Goal: Navigation & Orientation: Find specific page/section

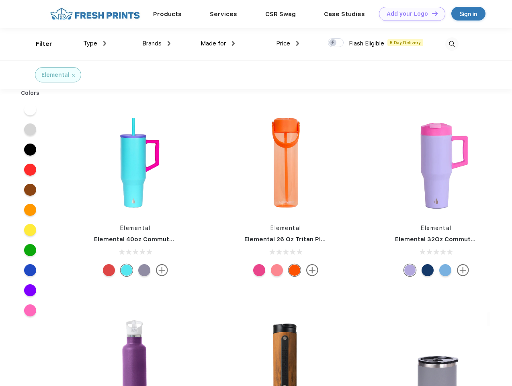
click at [409, 14] on link "Add your Logo Design Tool" at bounding box center [412, 14] width 66 height 14
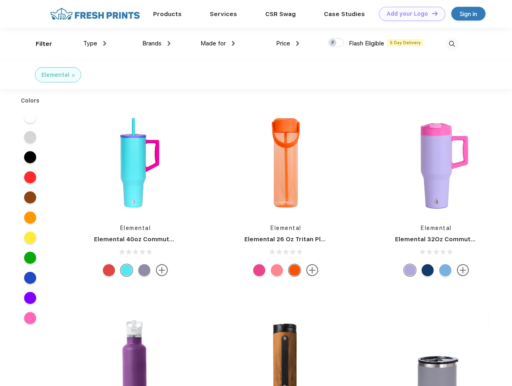
click at [0, 0] on div "Design Tool" at bounding box center [0, 0] width 0 height 0
click at [432, 13] on link "Add your Logo Design Tool" at bounding box center [412, 14] width 66 height 14
click at [39, 44] on div "Filter" at bounding box center [44, 43] width 16 height 9
click at [95, 43] on span "Type" at bounding box center [90, 43] width 14 height 7
click at [156, 43] on span "Brands" at bounding box center [151, 43] width 19 height 7
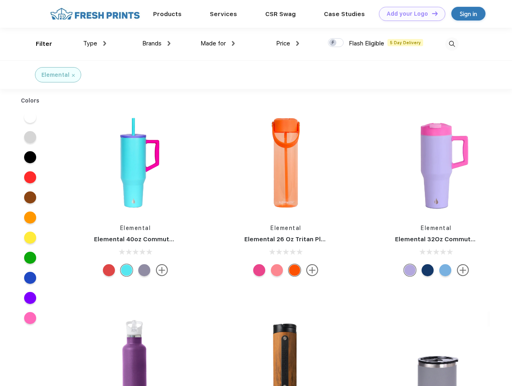
click at [218, 43] on span "Made for" at bounding box center [213, 43] width 25 height 7
click at [288, 43] on span "Price" at bounding box center [283, 43] width 14 height 7
click at [336, 43] on div at bounding box center [336, 42] width 16 height 9
click at [333, 43] on input "checkbox" at bounding box center [330, 40] width 5 height 5
click at [452, 44] on img at bounding box center [452, 43] width 13 height 13
